Goal: Information Seeking & Learning: Learn about a topic

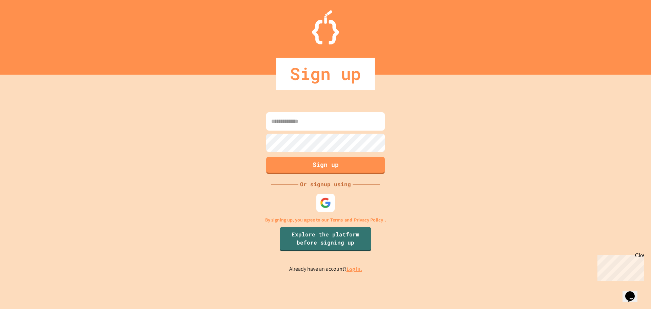
click at [326, 209] on div at bounding box center [325, 202] width 19 height 19
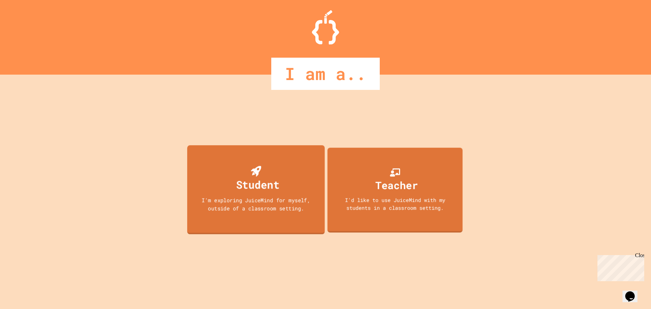
click at [294, 214] on div "Student I'm exploring JuiceMind for myself, outside of a classroom setting." at bounding box center [256, 189] width 138 height 89
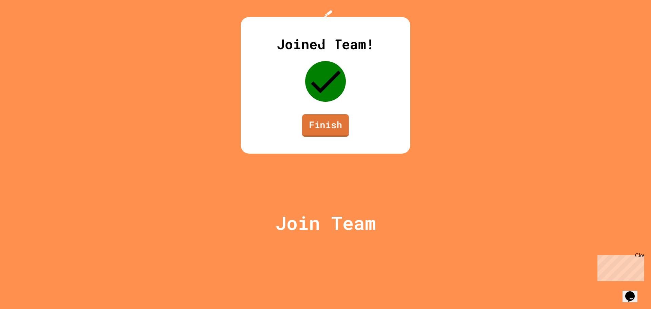
click at [313, 137] on link "Finish" at bounding box center [325, 125] width 47 height 22
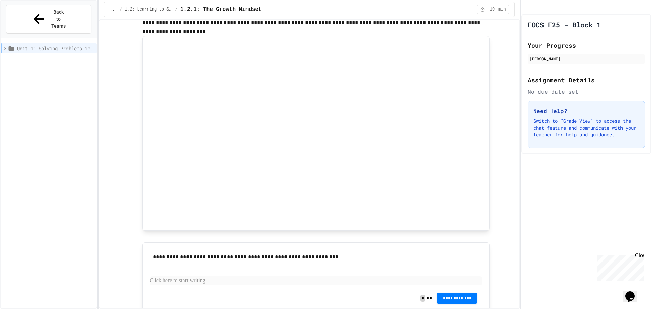
scroll to position [305, 0]
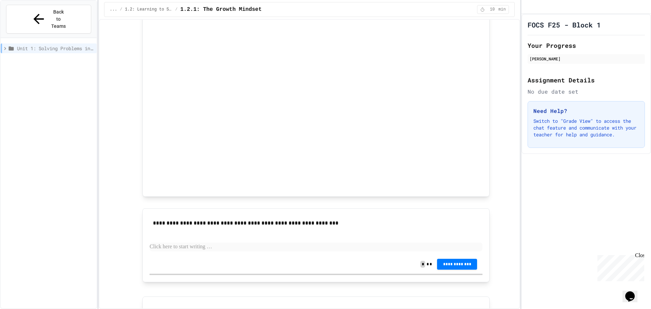
click at [198, 247] on p at bounding box center [315, 246] width 333 height 9
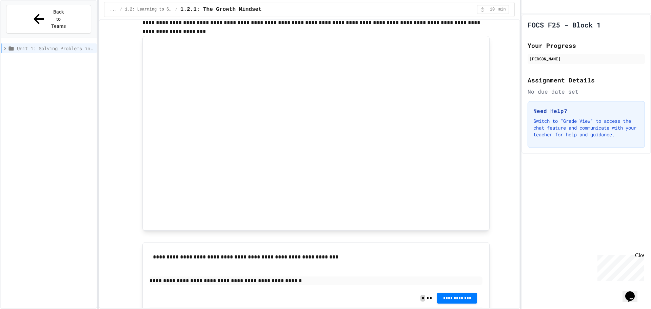
click at [287, 276] on div "**********" at bounding box center [315, 268] width 333 height 39
click at [285, 283] on p "**********" at bounding box center [315, 280] width 333 height 9
click at [328, 280] on p "**********" at bounding box center [315, 280] width 333 height 9
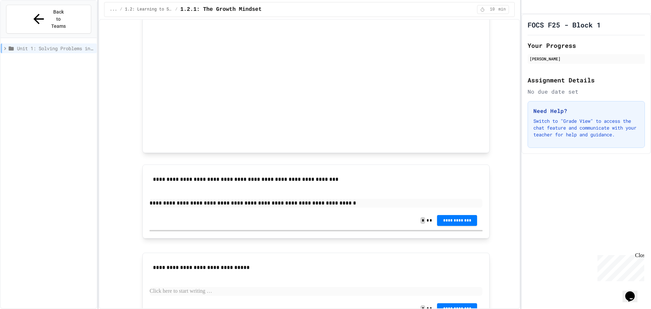
scroll to position [391, 0]
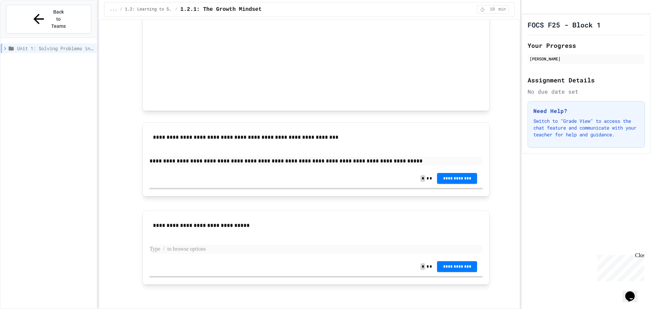
click at [285, 251] on p at bounding box center [315, 249] width 333 height 9
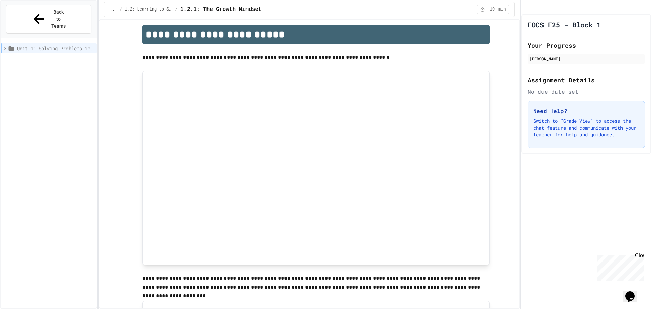
scroll to position [0, 0]
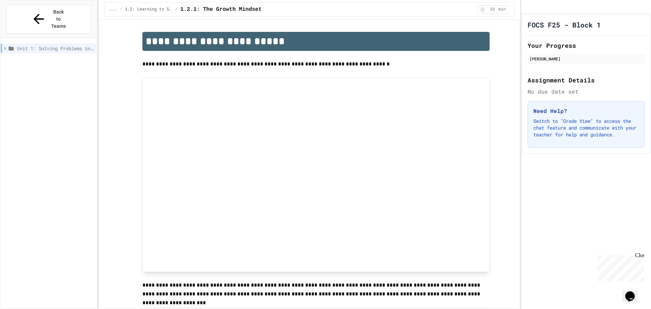
click at [3, 43] on div "Unit 1: Solving Problems in Computer Science" at bounding box center [49, 48] width 96 height 10
click at [9, 58] on icon at bounding box center [9, 61] width 6 height 6
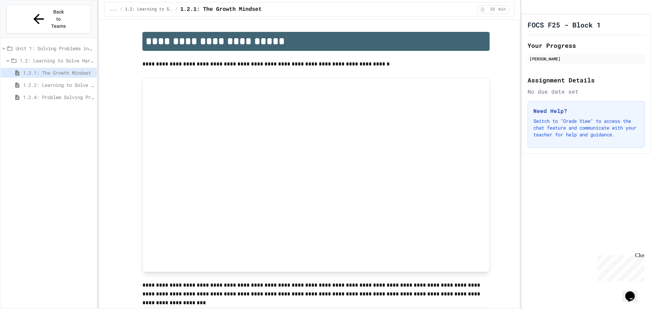
click at [33, 81] on span "1.2.2: Learning to Solve Hard Problems" at bounding box center [58, 84] width 71 height 7
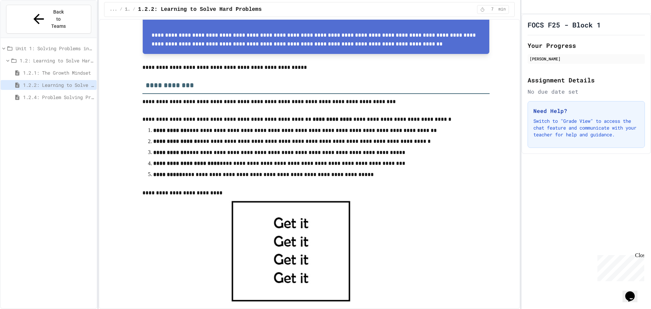
scroll to position [136, 0]
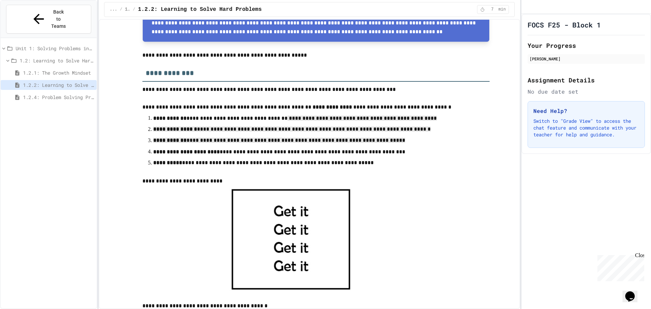
drag, startPoint x: 272, startPoint y: 117, endPoint x: 390, endPoint y: 142, distance: 120.9
click at [390, 142] on ol "**********" at bounding box center [315, 140] width 347 height 55
click at [390, 142] on p "**********" at bounding box center [315, 141] width 325 height 10
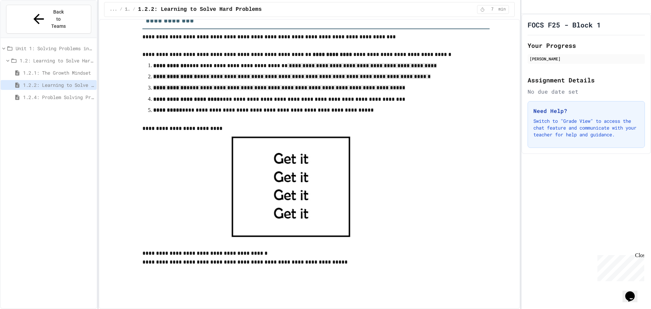
scroll to position [203, 0]
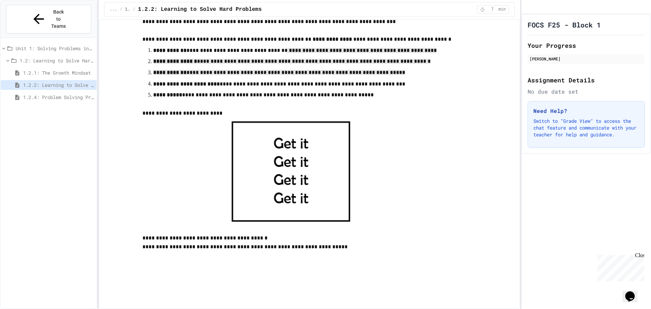
drag, startPoint x: 272, startPoint y: 140, endPoint x: 298, endPoint y: 155, distance: 30.1
click at [296, 152] on img at bounding box center [290, 171] width 122 height 107
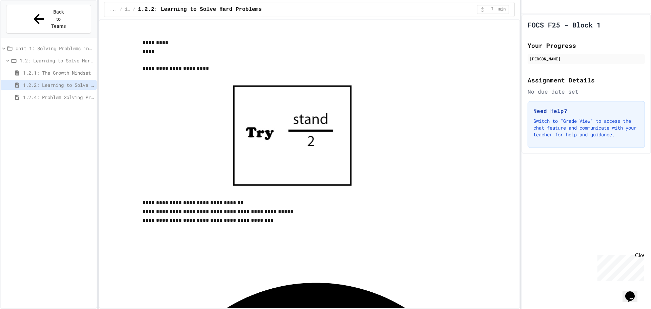
scroll to position [772, 0]
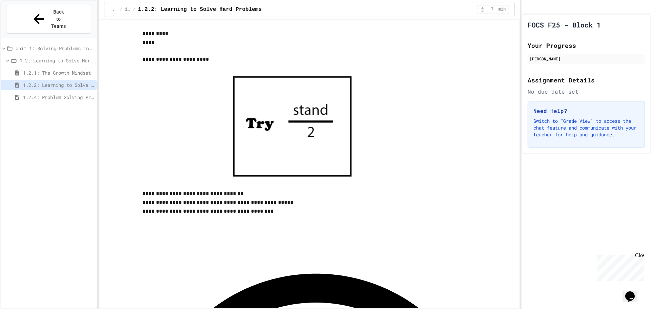
drag, startPoint x: 171, startPoint y: 101, endPoint x: 262, endPoint y: 84, distance: 92.7
click at [262, 84] on div "**********" at bounding box center [316, 112] width 396 height 1704
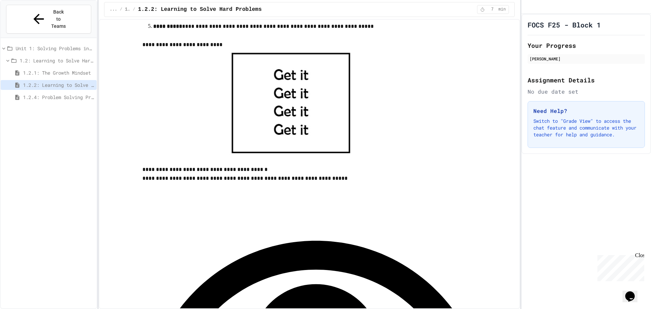
scroll to position [271, 0]
drag, startPoint x: 151, startPoint y: 221, endPoint x: 199, endPoint y: 224, distance: 47.9
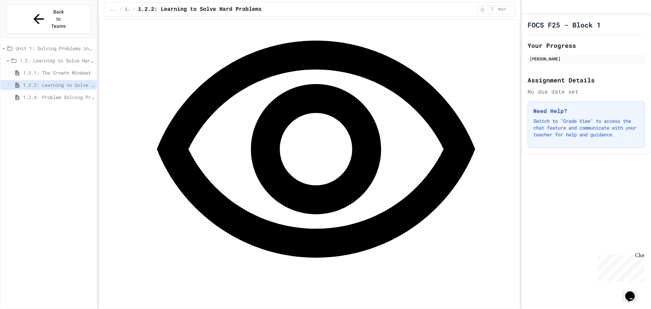
scroll to position [475, 0]
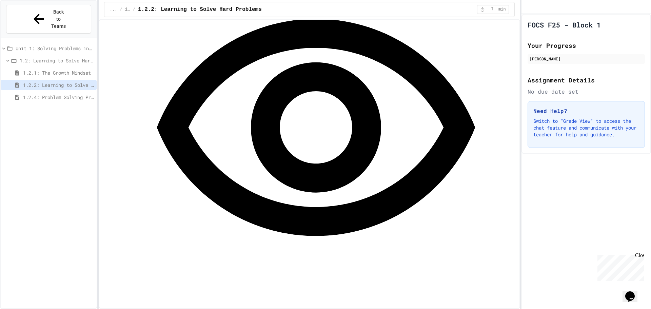
scroll to position [508, 0]
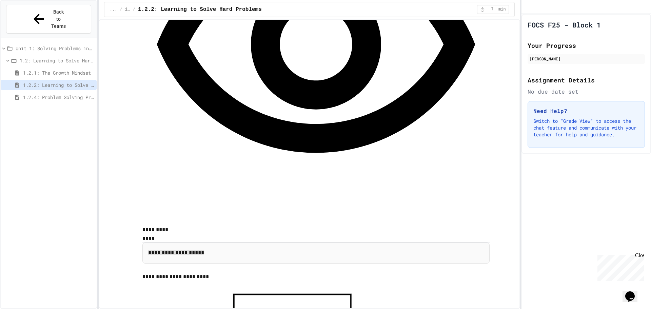
scroll to position [610, 0]
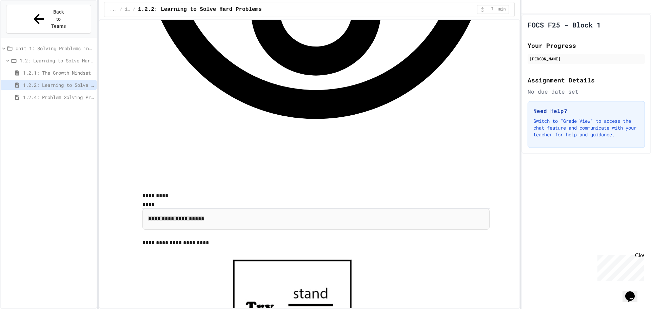
drag, startPoint x: 183, startPoint y: 173, endPoint x: 182, endPoint y: 176, distance: 3.5
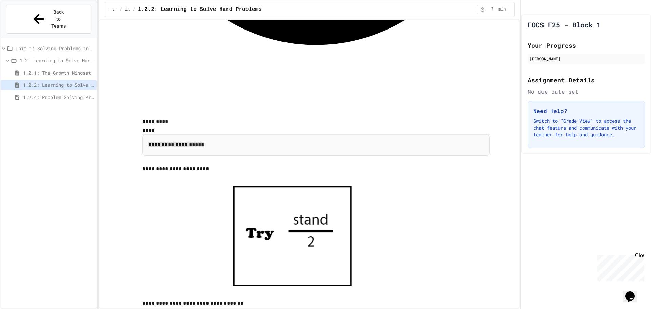
scroll to position [678, 0]
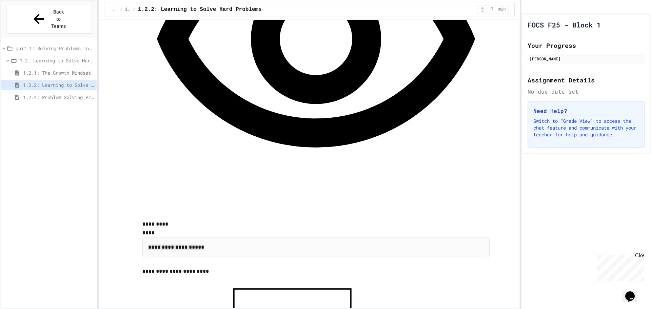
scroll to position [576, 0]
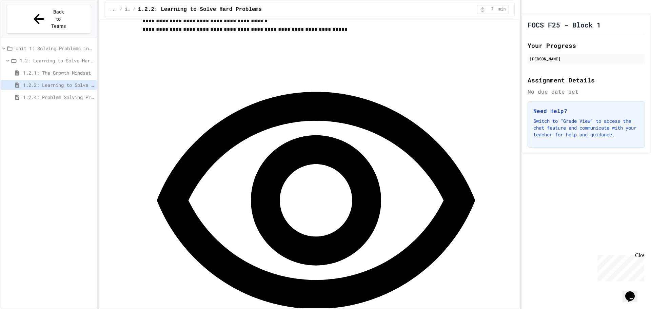
scroll to position [407, 0]
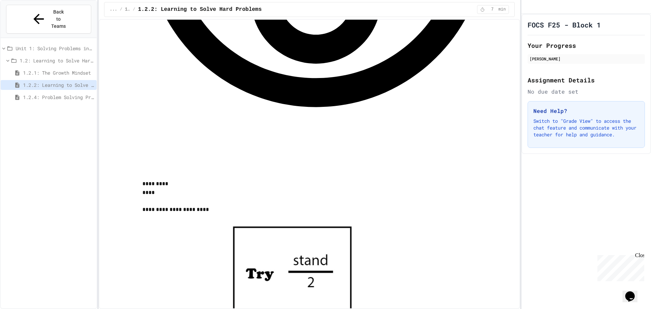
scroll to position [610, 0]
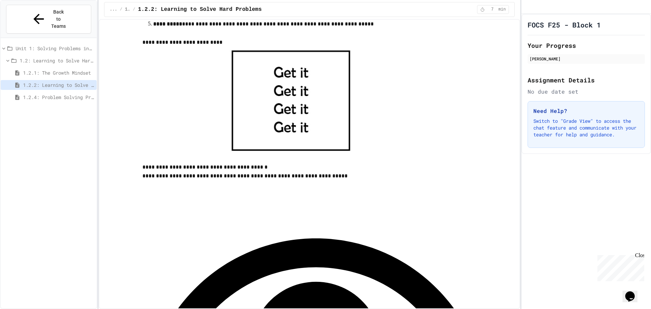
scroll to position [271, 0]
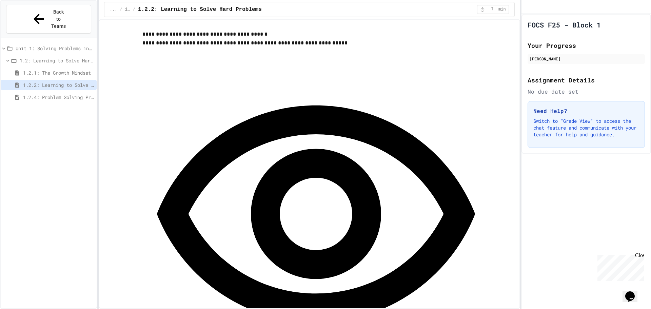
scroll to position [441, 0]
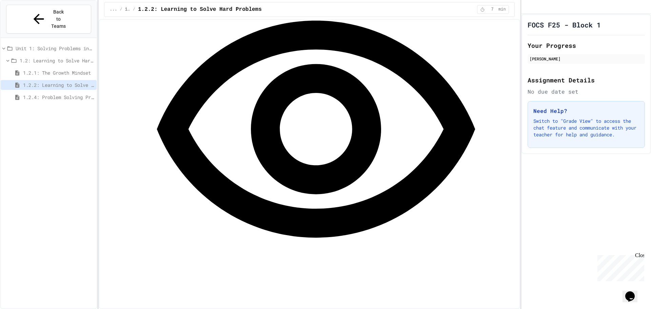
scroll to position [542, 0]
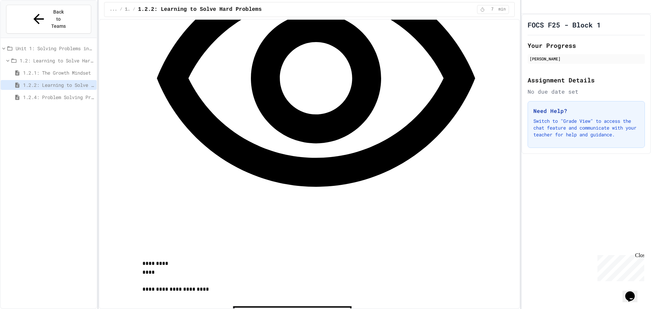
click at [59, 94] on span "1.2.4: Problem Solving Practice" at bounding box center [58, 97] width 71 height 7
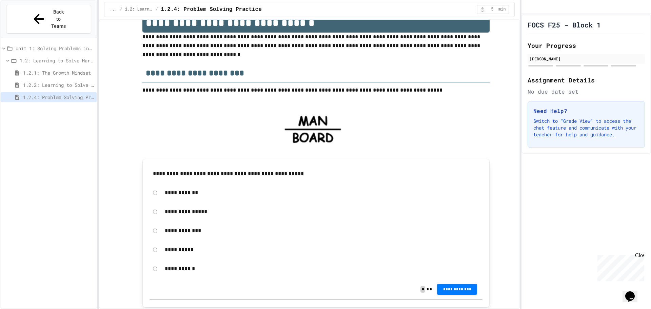
scroll to position [34, 0]
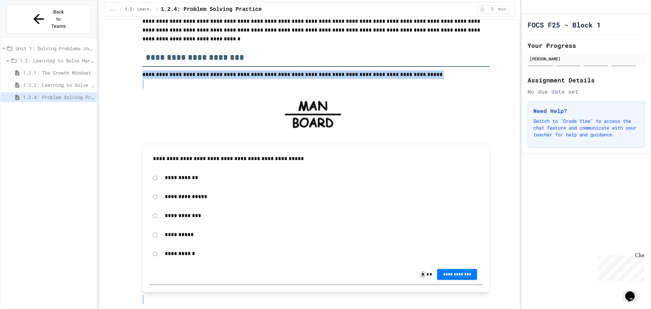
drag, startPoint x: 129, startPoint y: 71, endPoint x: 223, endPoint y: 91, distance: 95.6
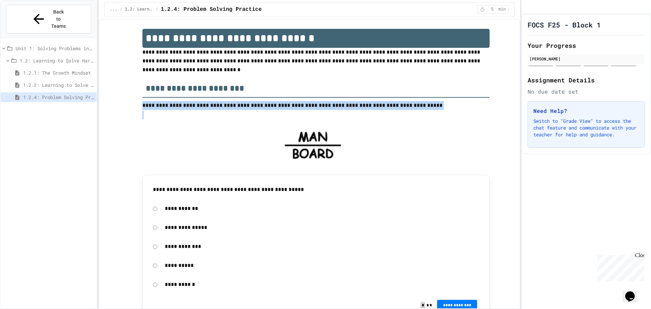
scroll to position [0, 0]
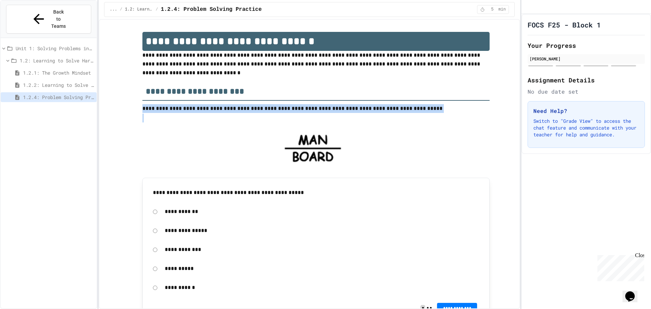
click at [174, 246] on p "**********" at bounding box center [322, 249] width 314 height 9
click at [173, 249] on p "**********" at bounding box center [322, 249] width 314 height 9
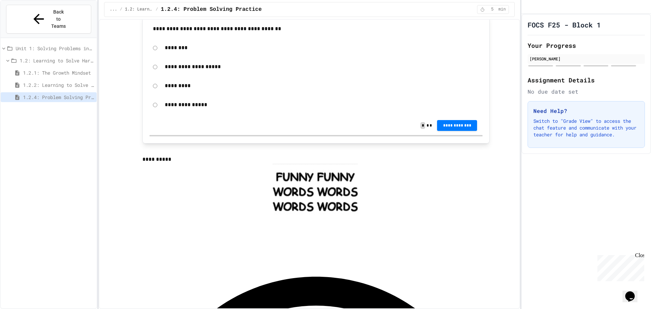
scroll to position [407, 0]
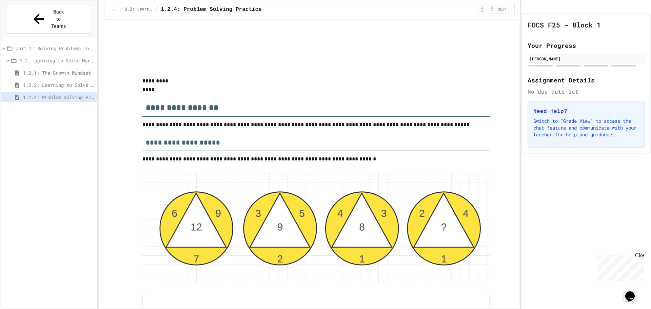
scroll to position [881, 0]
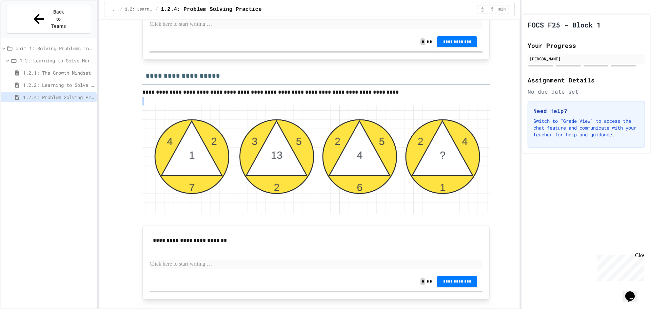
scroll to position [1151, 0]
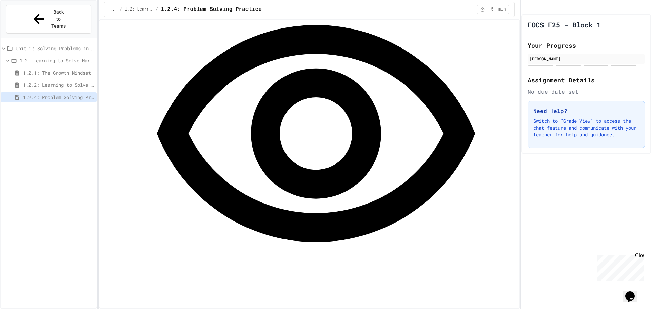
scroll to position [642, 0]
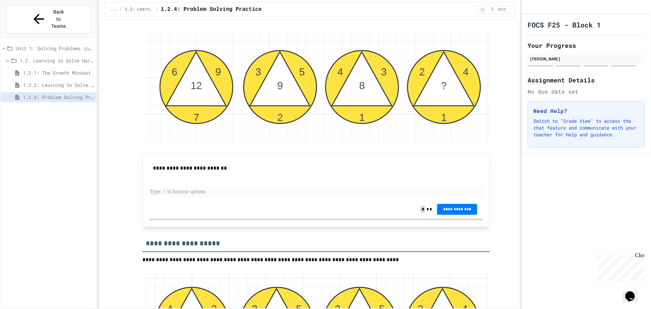
scroll to position [1015, 0]
